Goal: Navigation & Orientation: Understand site structure

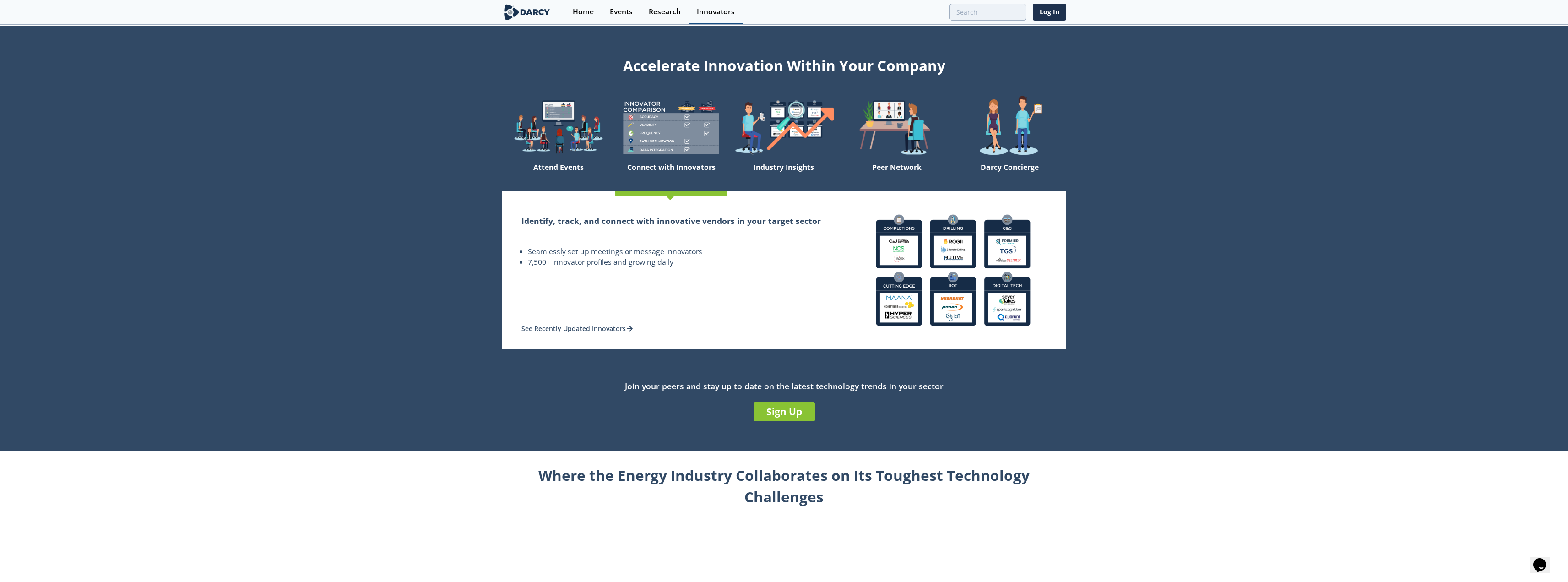
click at [711, 9] on div "Innovators" at bounding box center [716, 12] width 38 height 8
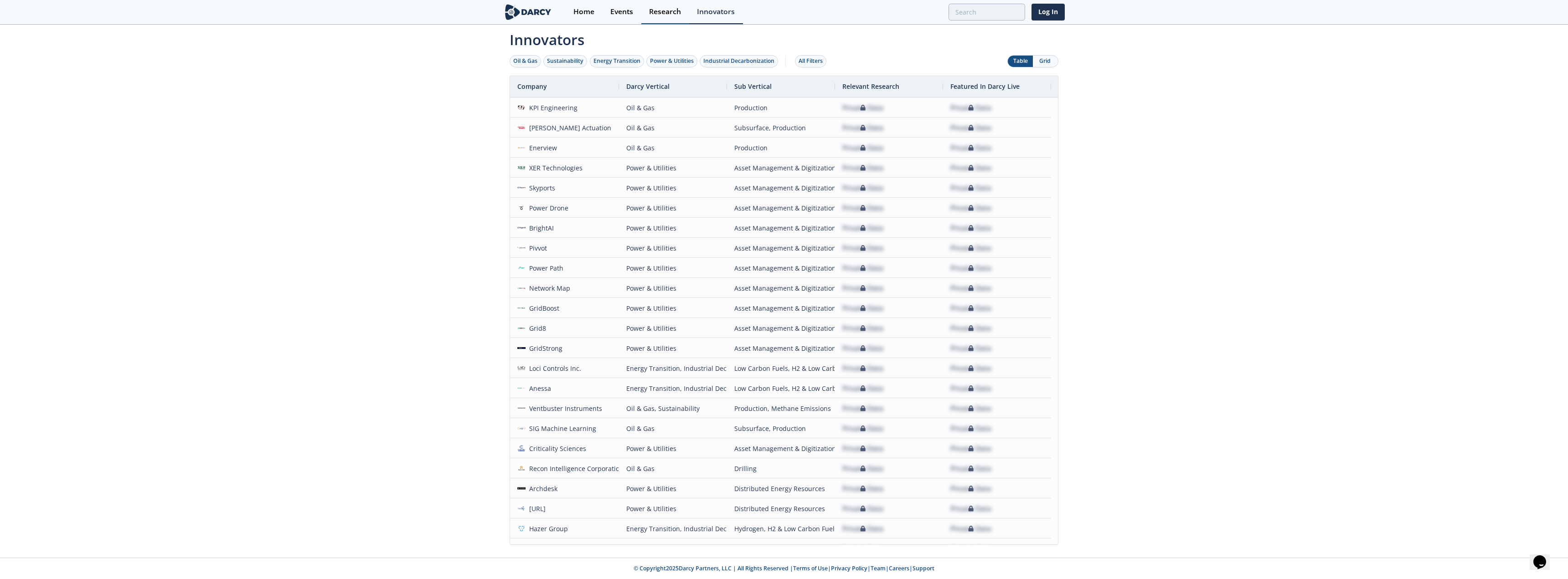
click at [657, 20] on link "Research" at bounding box center [665, 12] width 48 height 24
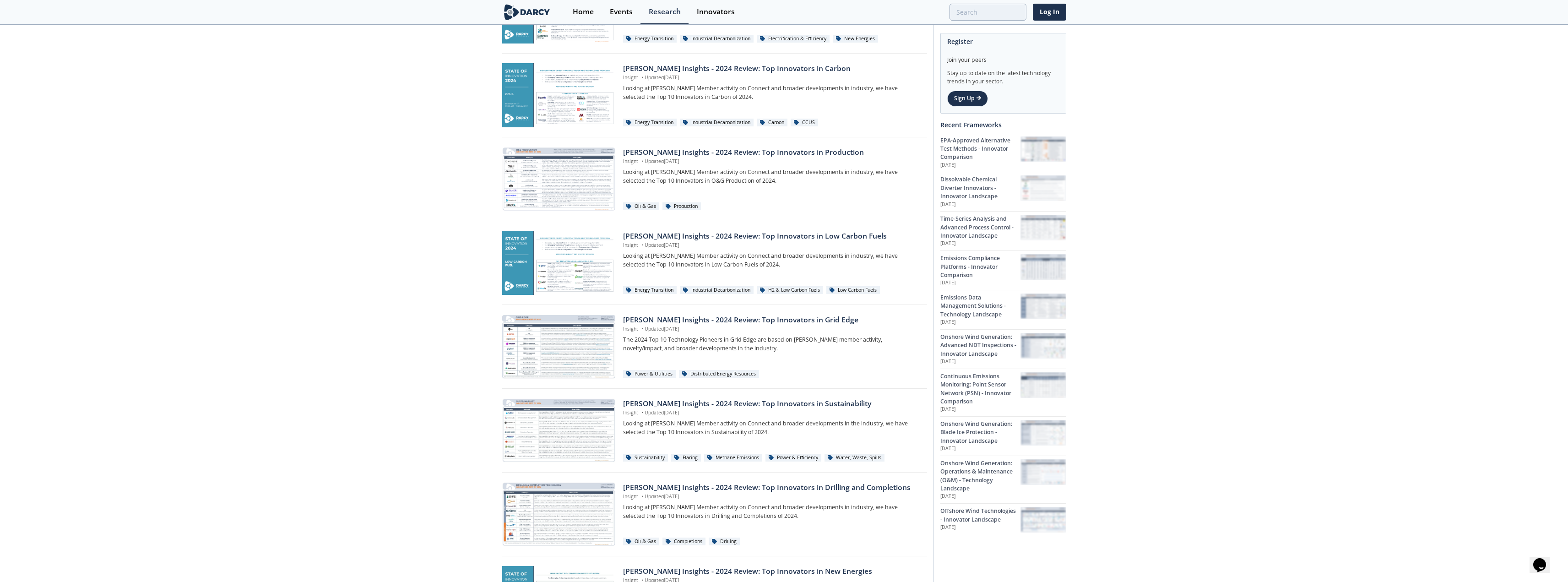
scroll to position [178, 0]
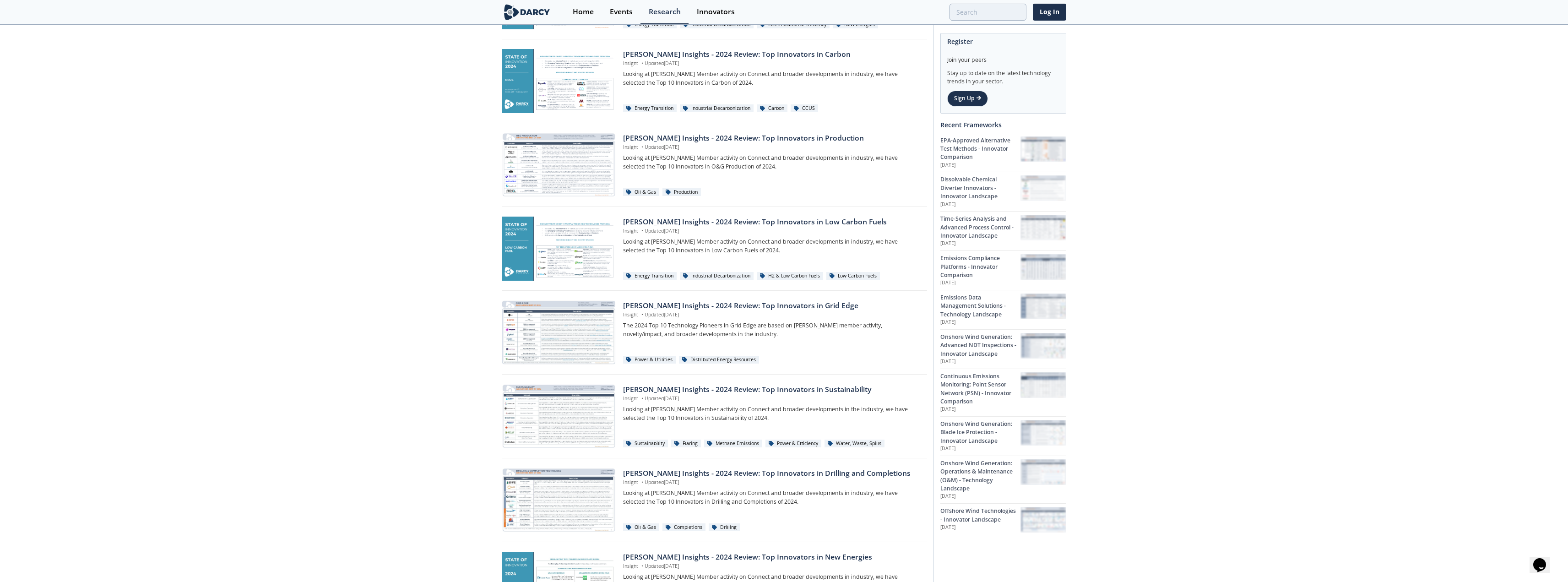
click at [1364, 202] on div "Oil & Gas Sustainability Energy Transition Power & Utilities Industrial Decarbo…" at bounding box center [784, 299] width 1568 height 902
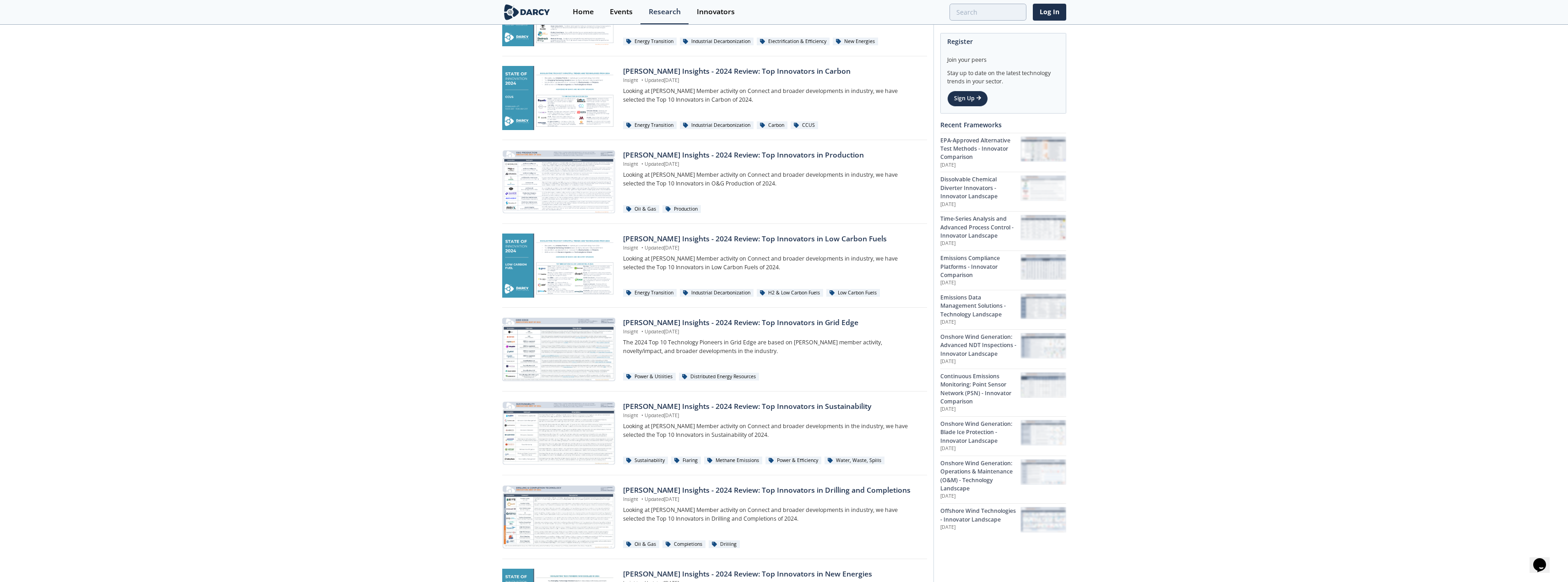
scroll to position [0, 0]
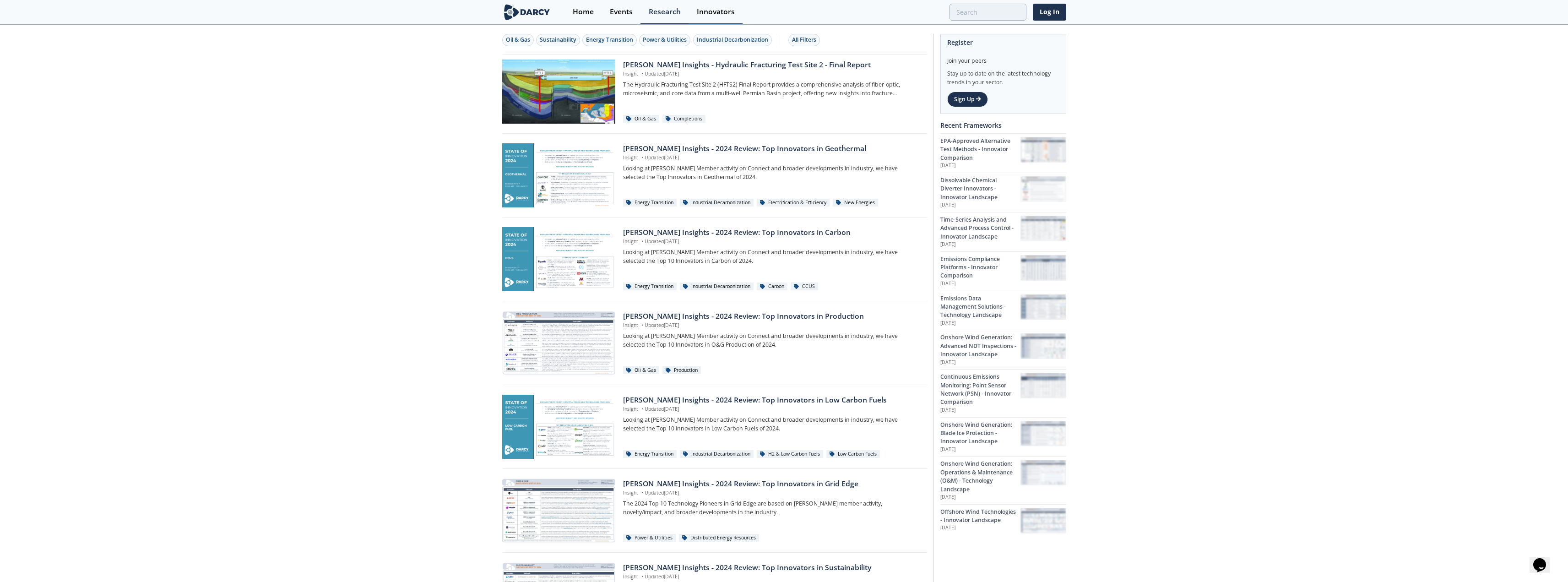
click at [727, 21] on link "Innovators" at bounding box center [715, 12] width 54 height 24
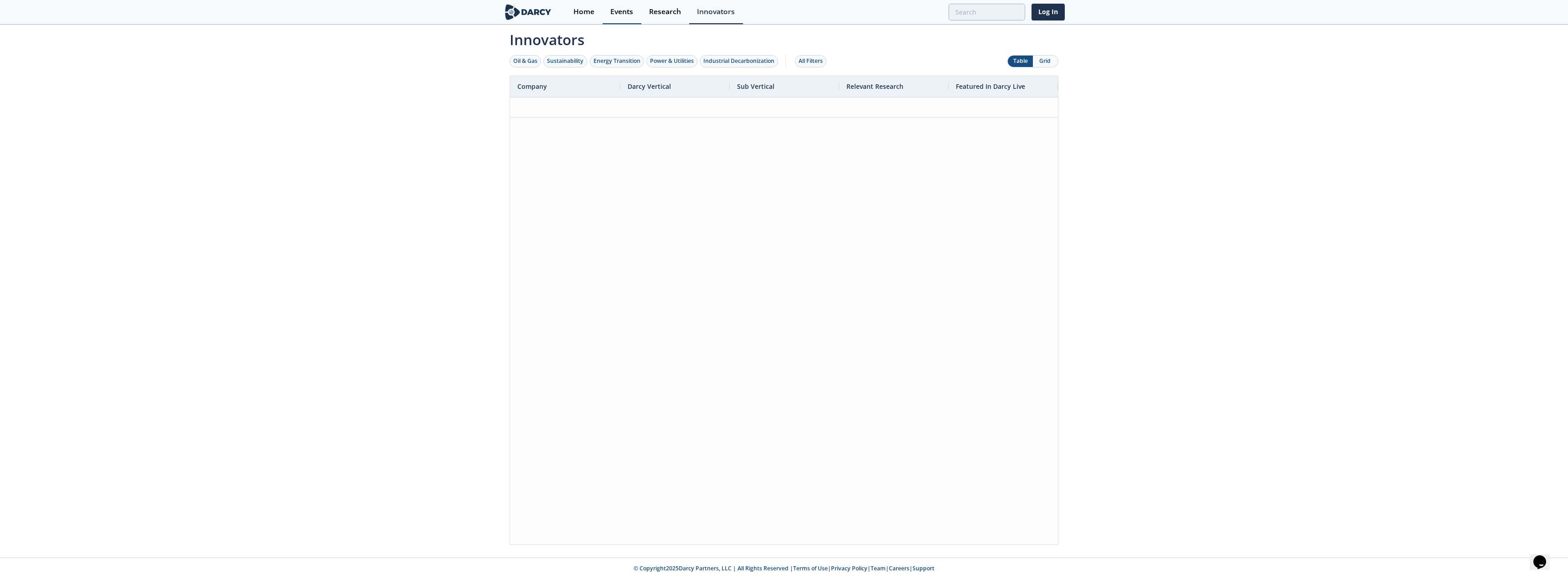
click at [626, 12] on div "Events" at bounding box center [621, 12] width 22 height 8
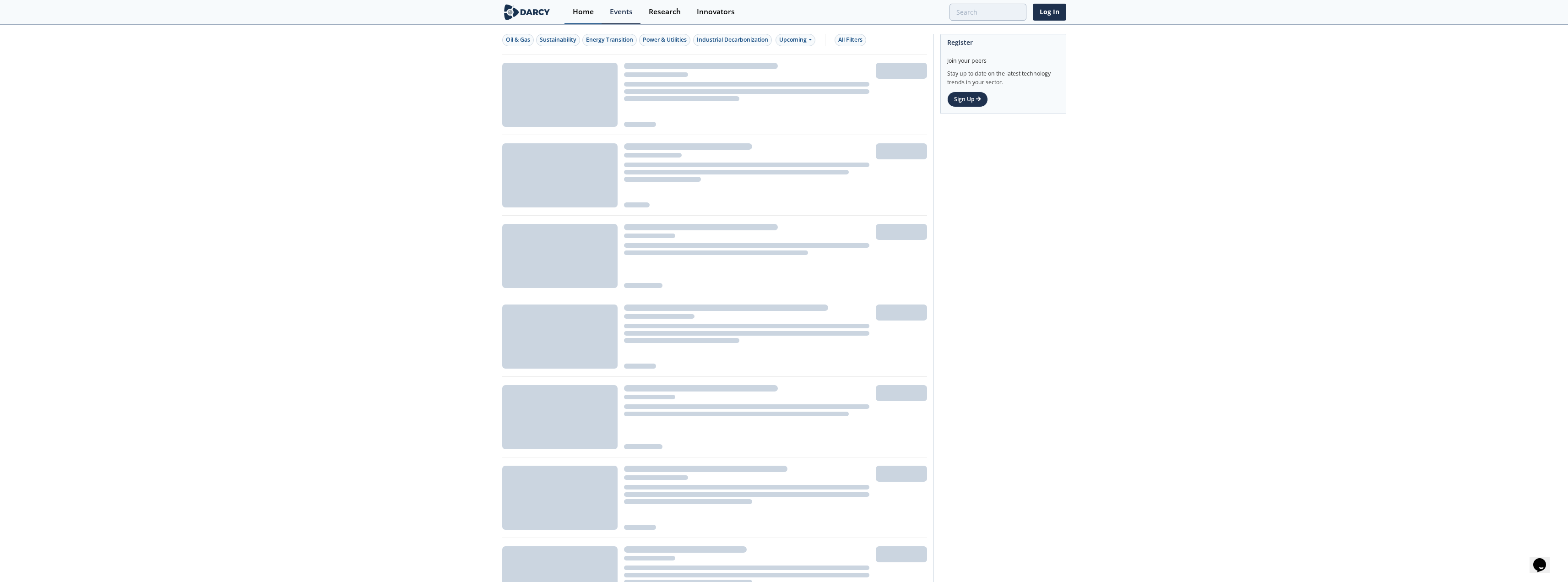
click at [577, 12] on div "Home" at bounding box center [584, 12] width 21 height 8
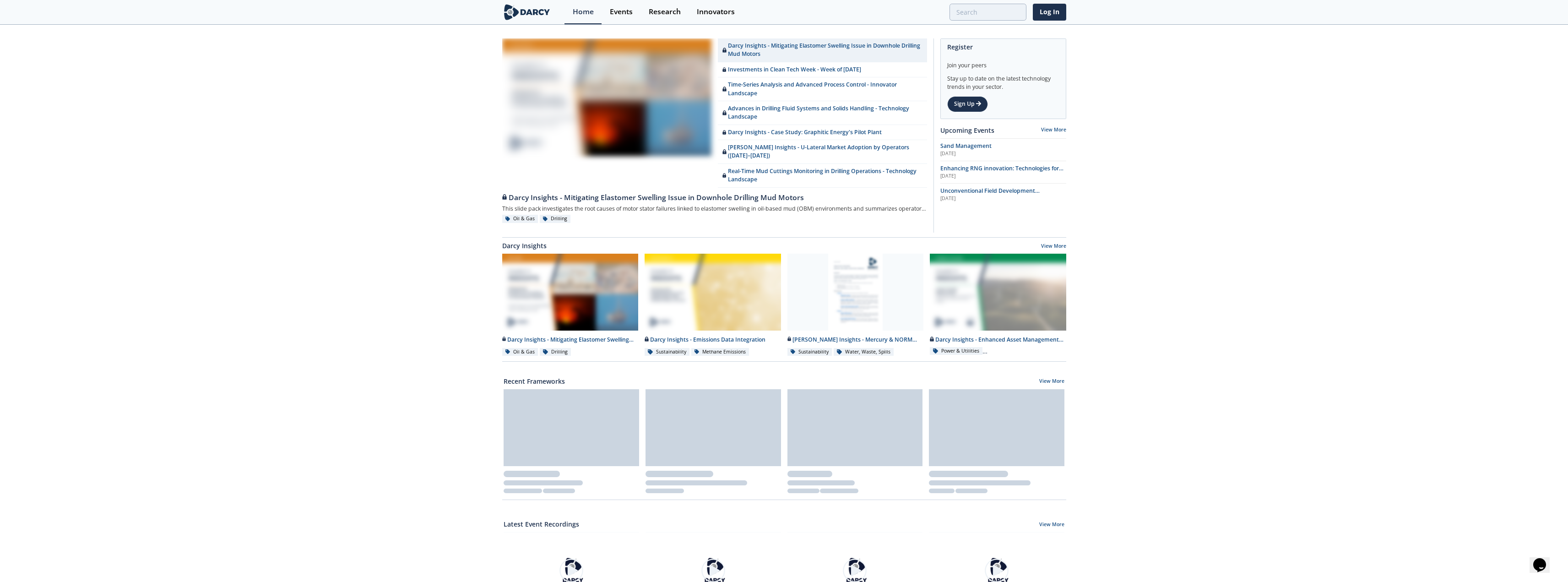
click at [540, 11] on img at bounding box center [526, 12] width 50 height 16
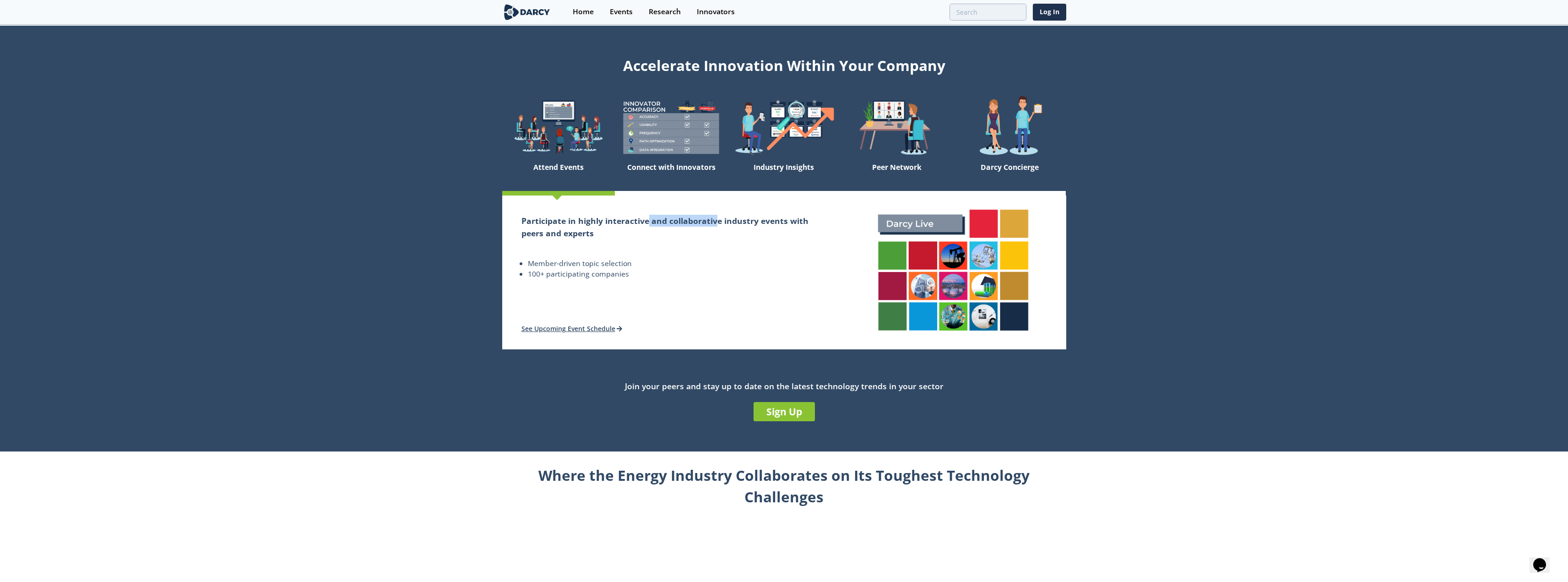
drag, startPoint x: 646, startPoint y: 218, endPoint x: 716, endPoint y: 223, distance: 70.2
click at [716, 223] on h2 "Participate in highly interactive and collaborative industry events with peers …" at bounding box center [671, 227] width 300 height 24
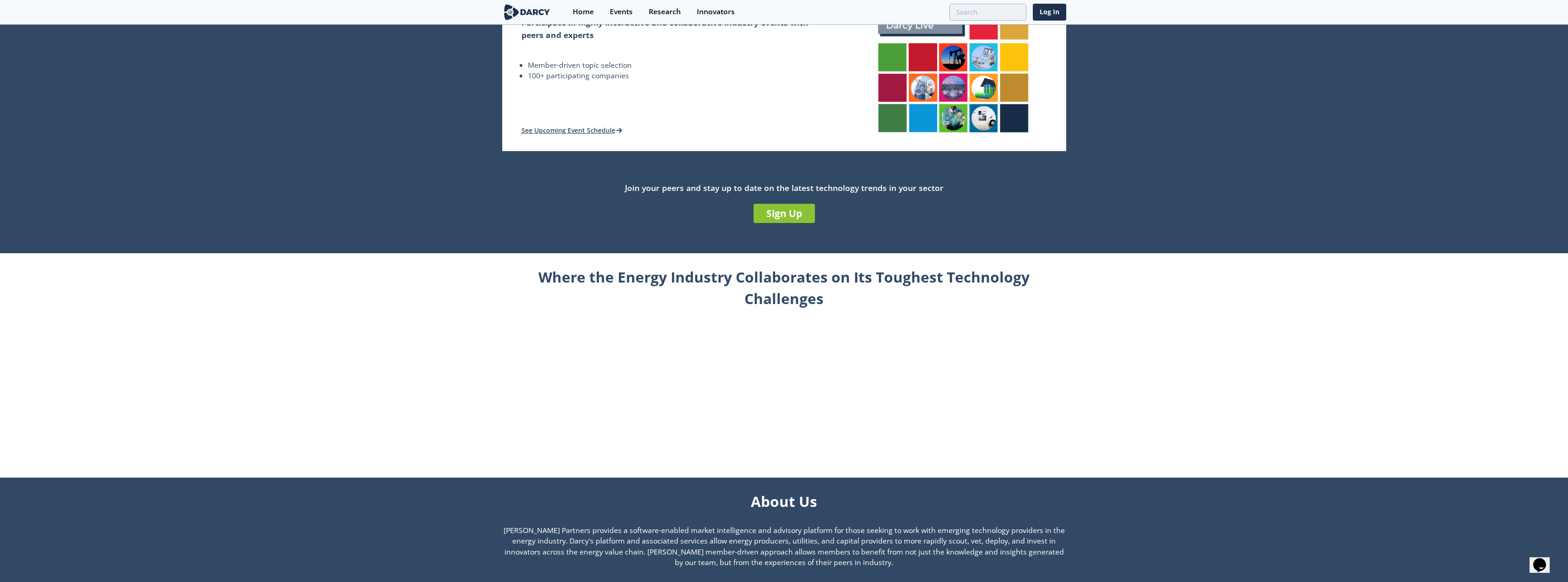
scroll to position [199, 0]
